Goal: Navigation & Orientation: Find specific page/section

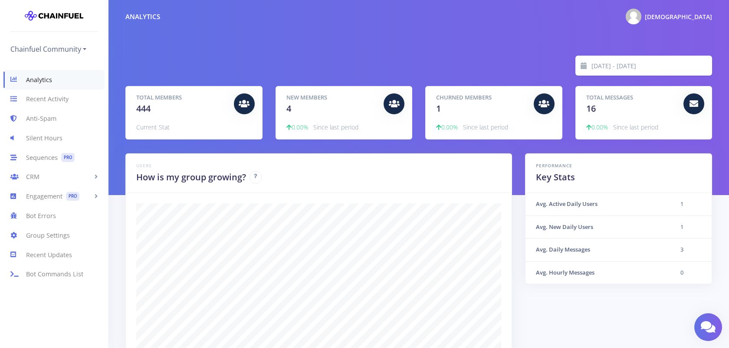
scroll to position [152, 565]
click at [59, 98] on link "Recent Activity" at bounding box center [54, 99] width 108 height 20
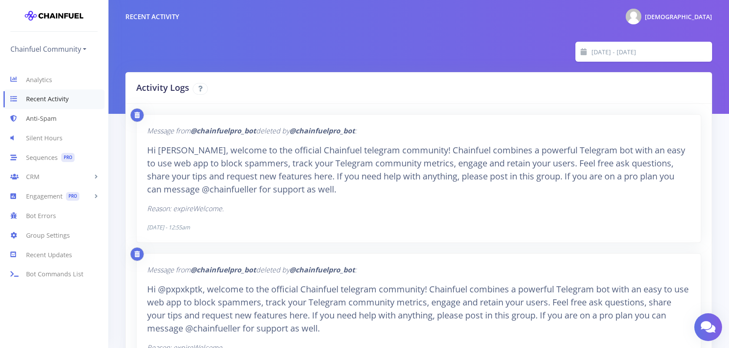
click at [54, 118] on link "Anti-Spam" at bounding box center [54, 119] width 108 height 20
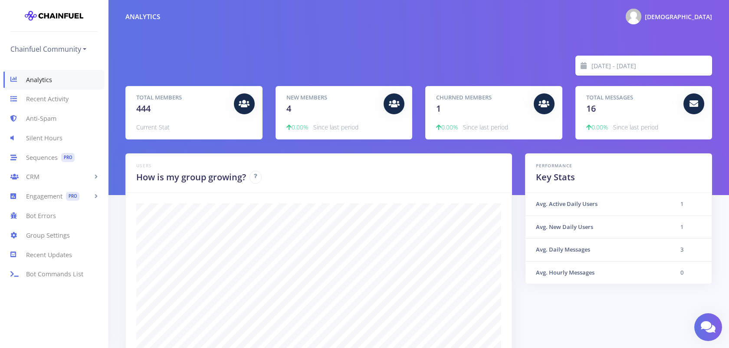
scroll to position [152, 565]
